Goal: Information Seeking & Learning: Learn about a topic

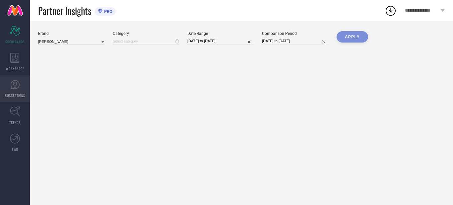
type input "All"
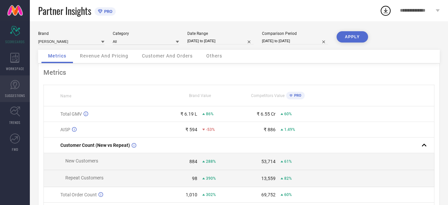
click at [19, 93] on span "SUGGESTIONS" at bounding box center [15, 95] width 20 height 5
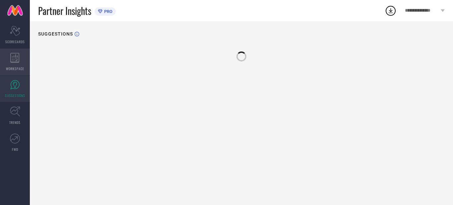
click at [13, 50] on div "WORKSPACE" at bounding box center [15, 61] width 30 height 27
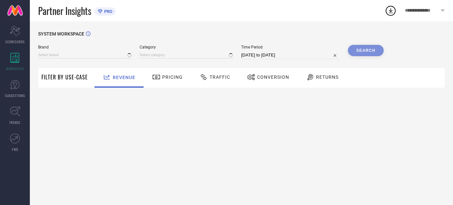
type input "[PERSON_NAME]"
type input "All"
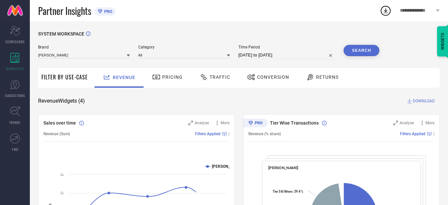
click at [329, 77] on span "Returns" at bounding box center [327, 76] width 23 height 5
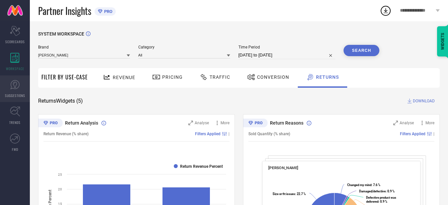
click at [18, 93] on span "SUGGESTIONS" at bounding box center [15, 95] width 20 height 5
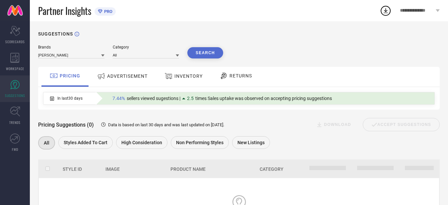
click at [128, 74] on span "ADVERTISEMENT" at bounding box center [127, 75] width 40 height 5
